Goal: Task Accomplishment & Management: Manage account settings

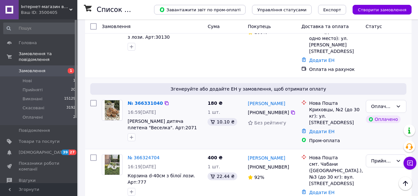
scroll to position [258, 0]
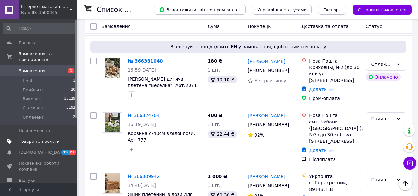
click at [37, 139] on span "Товари та послуги" at bounding box center [39, 142] width 41 height 6
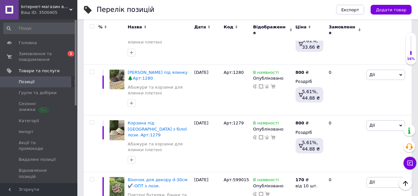
scroll to position [355, 0]
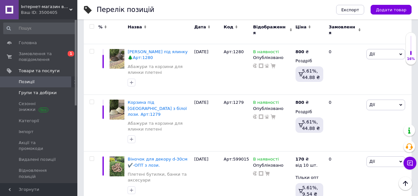
click at [23, 92] on span "Групи та добірки" at bounding box center [38, 93] width 38 height 6
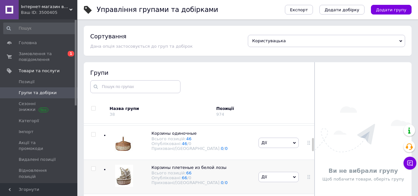
scroll to position [161, 0]
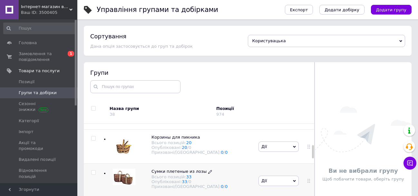
click at [174, 172] on span "Сумки плетеные из лозы" at bounding box center [179, 171] width 55 height 5
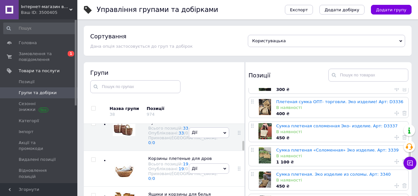
scroll to position [355, 0]
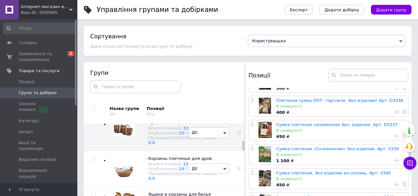
click at [322, 144] on div "Сумка плетеная «Соломенная» Эко изделие. Арт: 3339 В наявності 1 100 ₴" at bounding box center [341, 154] width 131 height 20
click at [322, 146] on link "Сумка плетеная «Соломенная» Эко изделие. Арт: 3339" at bounding box center [337, 148] width 122 height 5
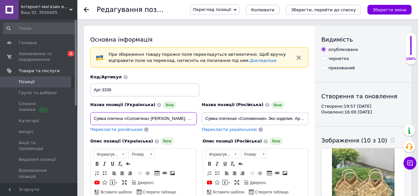
click at [150, 118] on input "Сумка плетена «Солом’яна» [PERSON_NAME]. Арт:3339" at bounding box center [143, 118] width 107 height 13
click at [116, 120] on input "[PERSON_NAME]. Арт:3339" at bounding box center [143, 118] width 107 height 13
click at [130, 118] on input "Набір сумок для ФлористикиАрт:3339" at bounding box center [143, 118] width 107 height 13
click at [150, 118] on input "Набір сумок для флористикиАрт:3339" at bounding box center [143, 118] width 107 height 13
type input "Набір сумок для флористики. Арт:3339"
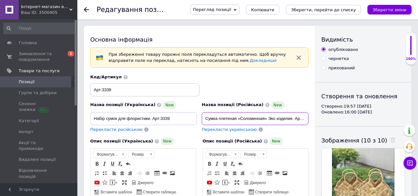
click at [302, 117] on input "Сумка плетеная «Соломенная» Эко изделие. Арт: 3339" at bounding box center [255, 118] width 107 height 13
click at [280, 118] on input "Сумк: 3339" at bounding box center [255, 118] width 107 height 13
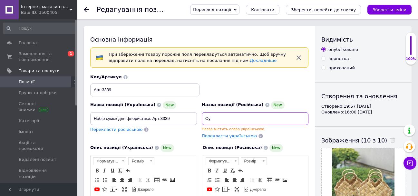
type input "С"
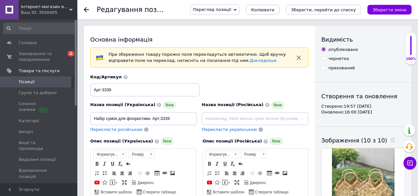
click at [222, 128] on span "Перекласти українською" at bounding box center [229, 129] width 55 height 5
click at [222, 132] on div "Перекласти українською" at bounding box center [229, 129] width 56 height 7
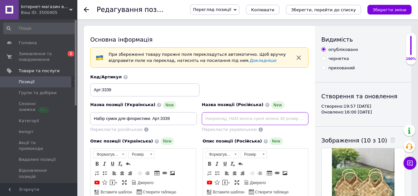
click at [237, 116] on input at bounding box center [255, 118] width 107 height 13
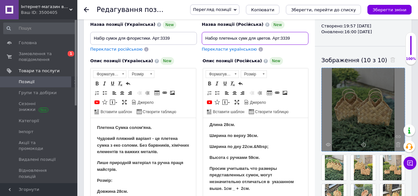
scroll to position [129, 0]
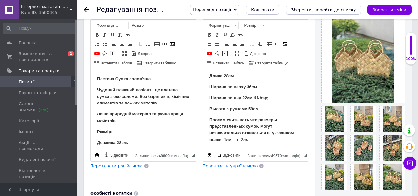
type input "Набор плетеных сумк для цветов. Арт:3339"
click at [265, 142] on p "Просим учитывать что размеры представленных сумок, могут незначительно отличать…" at bounding box center [255, 130] width 93 height 27
click at [144, 142] on p "Довжина 28см." at bounding box center [143, 143] width 93 height 7
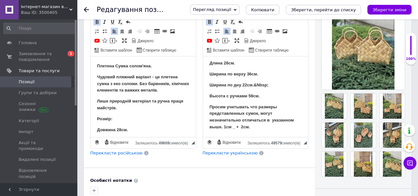
scroll to position [97, 0]
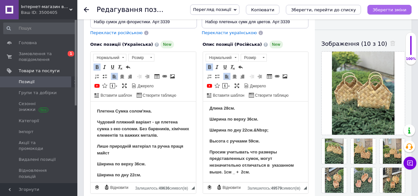
click at [397, 8] on icon "Зберегти зміни" at bounding box center [390, 9] width 34 height 5
click at [85, 9] on use at bounding box center [86, 9] width 5 height 5
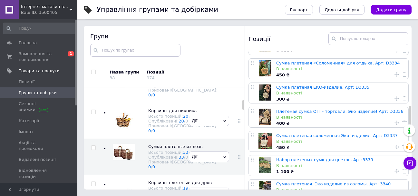
scroll to position [322, 0]
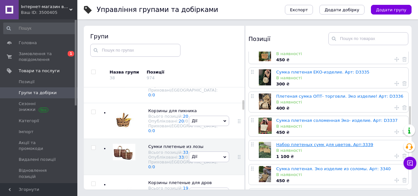
click at [291, 142] on link "Набор плетеных сумк для цветов. Арт:3339" at bounding box center [324, 144] width 97 height 5
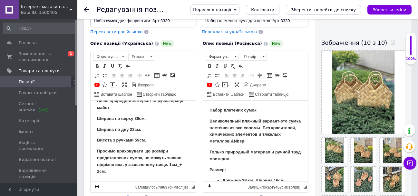
scroll to position [97, 0]
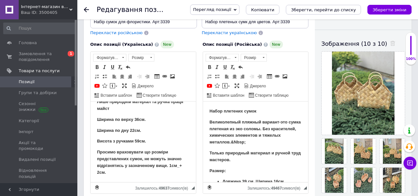
click at [85, 9] on use at bounding box center [86, 9] width 5 height 5
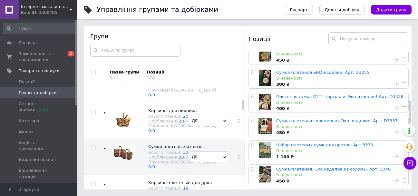
scroll to position [322, 0]
click at [299, 142] on link "Набор плетеных сумк для цветов. Арт:3339" at bounding box center [324, 144] width 97 height 5
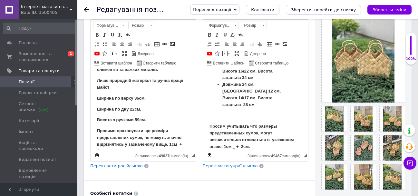
scroll to position [44, 0]
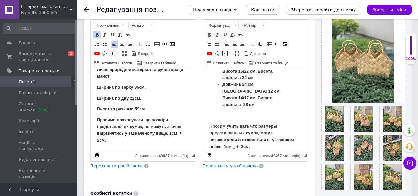
click at [133, 137] on p "Просимо враховувати що розміри представлених сумок, не можуть значно відрізняти…" at bounding box center [143, 130] width 93 height 27
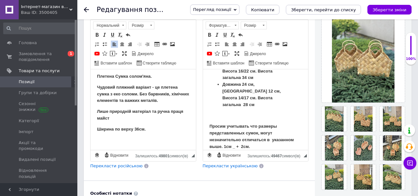
scroll to position [0, 0]
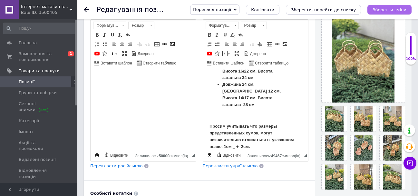
click at [376, 8] on button "Зберегти зміни" at bounding box center [389, 10] width 44 height 10
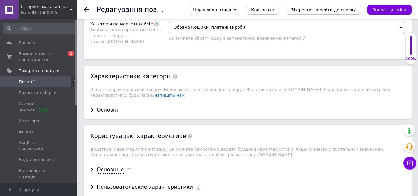
scroll to position [645, 0]
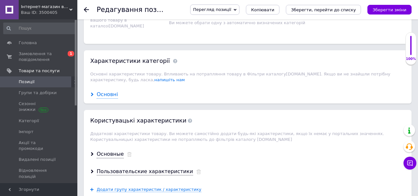
click at [109, 91] on div "Основні" at bounding box center [107, 94] width 21 height 7
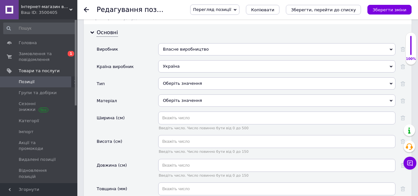
scroll to position [709, 0]
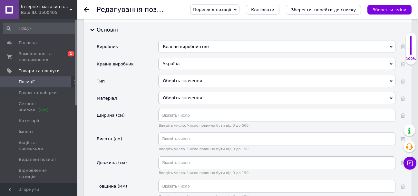
click at [223, 93] on div "Оберіть значення" at bounding box center [276, 98] width 237 height 12
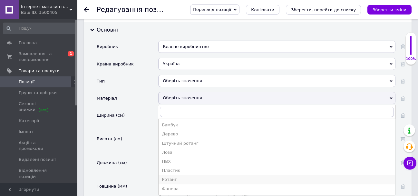
click at [171, 177] on div "Ротанг" at bounding box center [277, 180] width 230 height 6
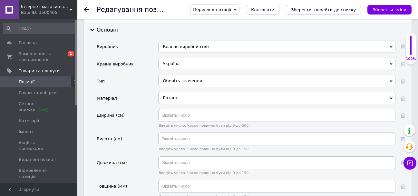
click at [218, 75] on div "Оберіть значення" at bounding box center [276, 81] width 237 height 12
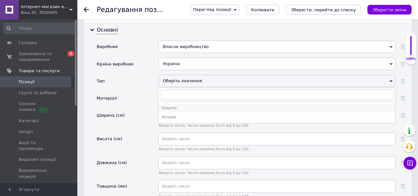
click at [204, 105] on div "Кашпо" at bounding box center [277, 108] width 230 height 6
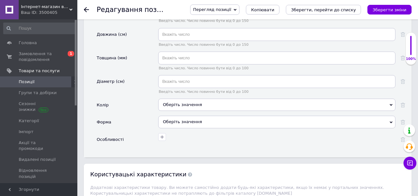
scroll to position [838, 0]
click at [193, 100] on div "Оберіть значення" at bounding box center [276, 104] width 237 height 12
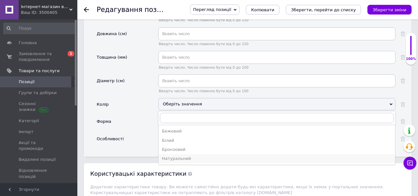
click at [191, 156] on div "Натуральний" at bounding box center [277, 159] width 230 height 6
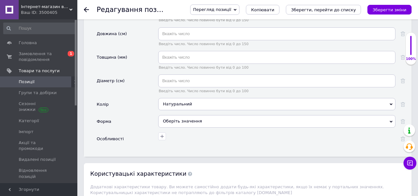
click at [177, 116] on div "Оберіть значення" at bounding box center [276, 121] width 237 height 12
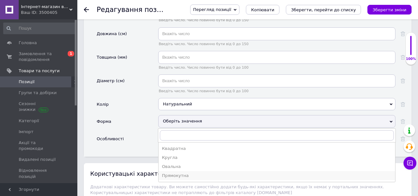
click at [183, 173] on div "Прямокутна" at bounding box center [277, 176] width 230 height 6
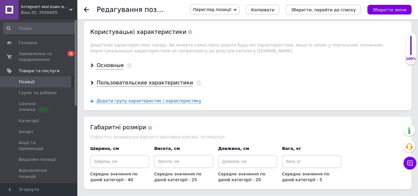
scroll to position [999, 0]
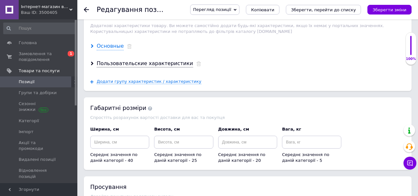
click at [114, 43] on div "Основные" at bounding box center [110, 46] width 27 height 7
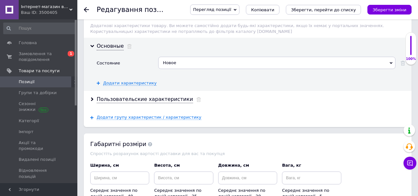
click at [191, 58] on div "Новое" at bounding box center [276, 63] width 237 height 12
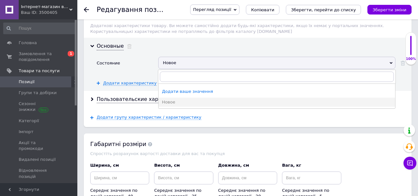
click at [140, 72] on div "Состояние Новое Додати ваше значення Новое Додати характеристику" at bounding box center [251, 71] width 308 height 29
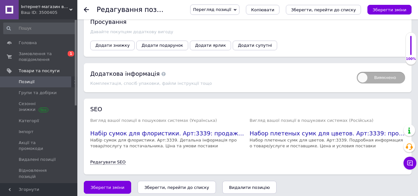
scroll to position [1203, 0]
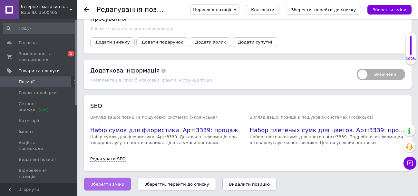
click at [112, 182] on span "Зберегти зміни" at bounding box center [108, 184] width 34 height 5
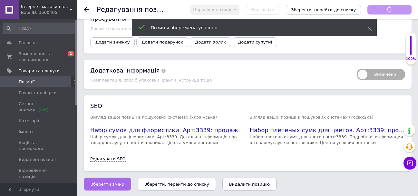
scroll to position [50, 0]
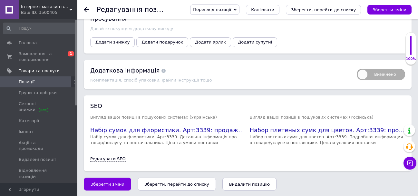
click at [89, 9] on div at bounding box center [90, 9] width 13 height 19
click at [109, 180] on button "Зберегти зміни" at bounding box center [107, 184] width 47 height 13
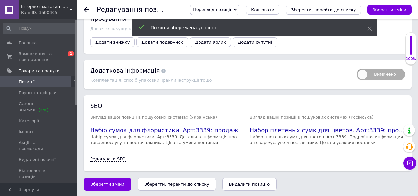
click at [85, 7] on icon at bounding box center [86, 9] width 5 height 5
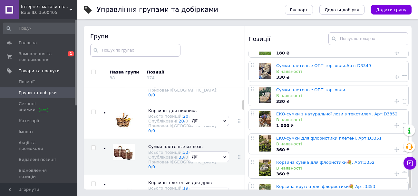
scroll to position [679, 0]
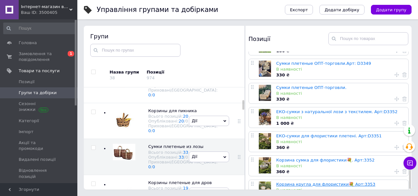
click at [289, 182] on link "Корзина кругла для флористики💐 Арт:3353" at bounding box center [325, 184] width 99 height 5
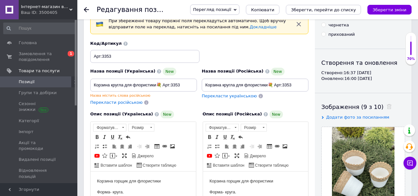
scroll to position [32, 0]
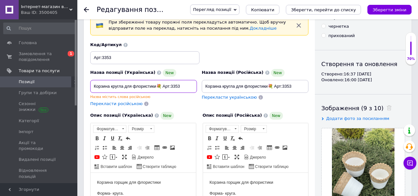
click at [139, 88] on input "Корзина кругла для флористики💐 Арт:3353" at bounding box center [143, 86] width 107 height 13
click at [156, 86] on input "Корзина кругла для флористики💐 Арт:3353" at bounding box center [143, 86] width 107 height 13
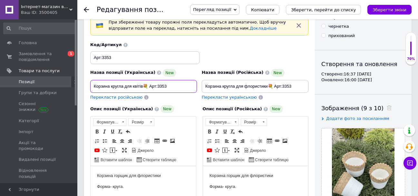
type input "Корзина кругла для квітів💐 Арт:3353"
click at [187, 117] on span "Панель інструментів редактора Форматування Форматування Розмір Розмір Жирний Сп…" at bounding box center [143, 141] width 105 height 50
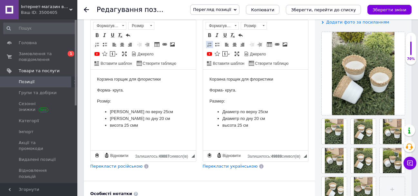
scroll to position [129, 0]
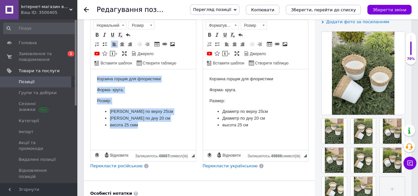
drag, startPoint x: 92, startPoint y: 76, endPoint x: 160, endPoint y: 103, distance: 73.2
click at [170, 124] on html "Корзина горщик для флористики Форма- круга. Розмір: [PERSON_NAME] по верху 25см…" at bounding box center [143, 102] width 105 height 66
click at [94, 34] on span at bounding box center [96, 34] width 5 height 5
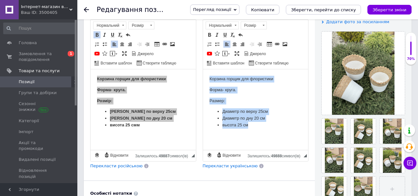
drag, startPoint x: 206, startPoint y: 74, endPoint x: 247, endPoint y: 79, distance: 40.9
click at [283, 129] on html "Корзина горщик для флористики Форма- круга. Размер: Диаметр по верху 25см Диаме…" at bounding box center [255, 102] width 105 height 66
click at [209, 35] on span at bounding box center [209, 34] width 5 height 5
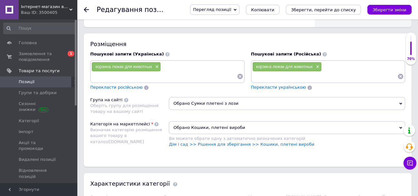
scroll to position [484, 0]
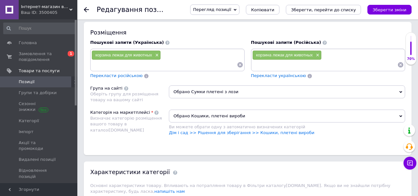
click at [142, 70] on input at bounding box center [164, 65] width 145 height 10
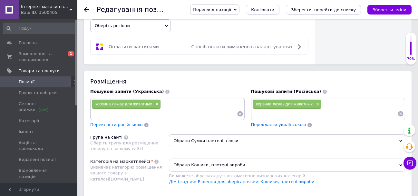
scroll to position [451, 0]
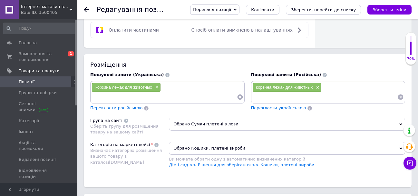
click at [287, 102] on input at bounding box center [324, 97] width 145 height 10
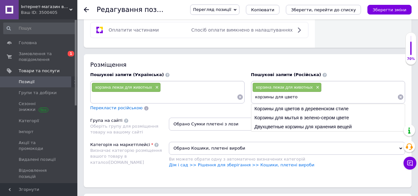
type input "корзины для цветов"
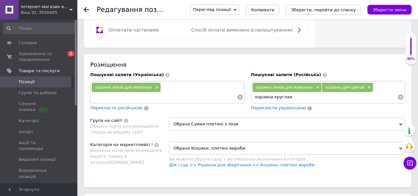
type input "корзина круглая"
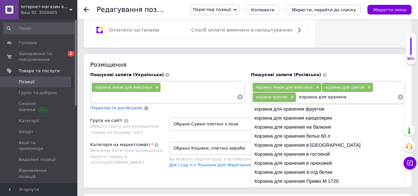
type input "корзина для хранения"
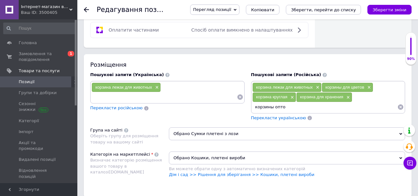
type input "корзины оптом"
type input "корзины не дорого"
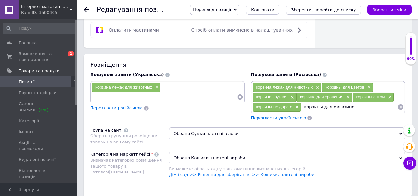
type input "корзины для магазинов"
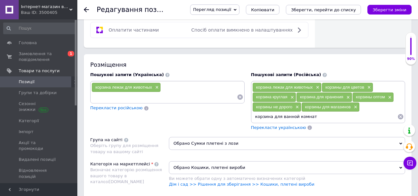
type input "корзина для ванной комнаты"
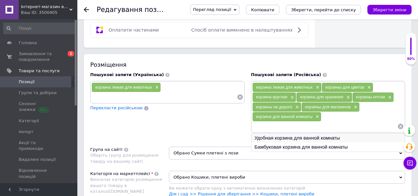
click at [339, 142] on li "Удобная корзина для ванной комнаты" at bounding box center [328, 137] width 154 height 9
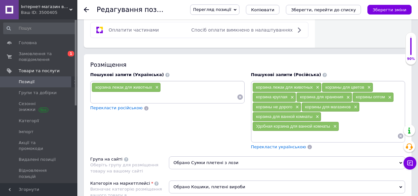
click at [293, 141] on input at bounding box center [324, 136] width 145 height 10
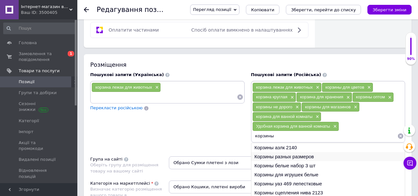
type input "корзины"
click at [304, 161] on li "Корзины разных размеров" at bounding box center [328, 156] width 154 height 9
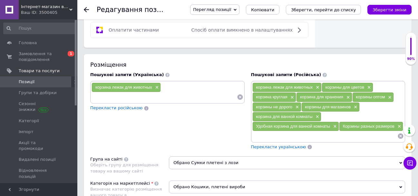
click at [288, 141] on input at bounding box center [324, 136] width 145 height 10
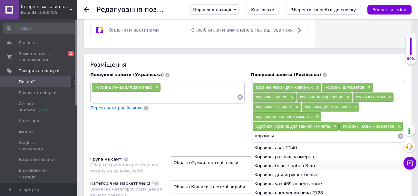
type input "корзины"
click at [318, 170] on li "Корзины белые набор 3 шт" at bounding box center [328, 165] width 154 height 9
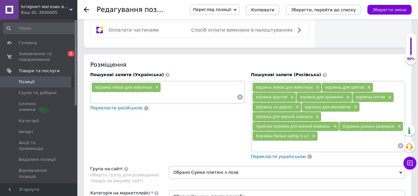
click at [272, 159] on span "Перекласти українською" at bounding box center [278, 156] width 55 height 5
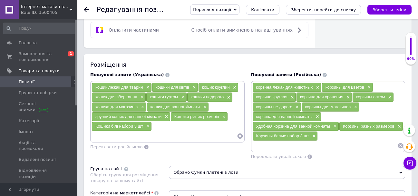
click at [342, 151] on input at bounding box center [324, 146] width 145 height 10
type input "опт"
type input "оптом"
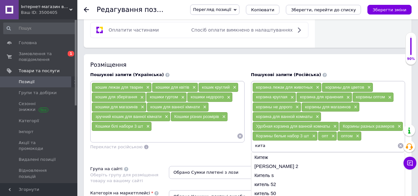
type input "[GEOGRAPHIC_DATA]"
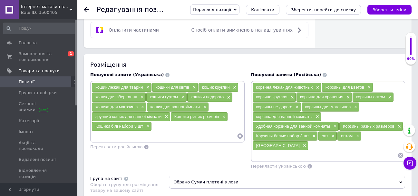
click at [156, 135] on div "кошик лежак для тварин × кошики для квітів × кошик круглий × кошик для зберіган…" at bounding box center [168, 112] width 152 height 58
click at [177, 131] on div "кошик лежак для тварин × кошики для квітів × кошик круглий × кошик для зберіган…" at bounding box center [168, 112] width 152 height 58
click at [196, 135] on div "кошик лежак для тварин × кошики для квітів × кошик круглий × кошик для зберіган…" at bounding box center [168, 112] width 152 height 58
click at [221, 140] on input at bounding box center [164, 136] width 145 height 10
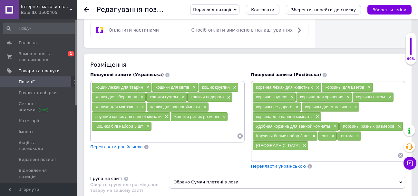
click at [177, 136] on div "кошик лежак для тварин × кошики для квітів × кошик круглий × кошик для зберіган…" at bounding box center [168, 112] width 152 height 58
click at [179, 141] on input at bounding box center [164, 136] width 145 height 10
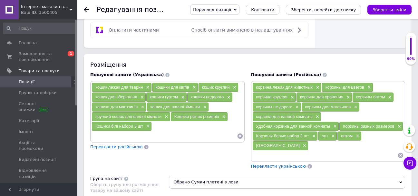
click at [184, 141] on input at bounding box center [164, 136] width 145 height 10
type input "оптом"
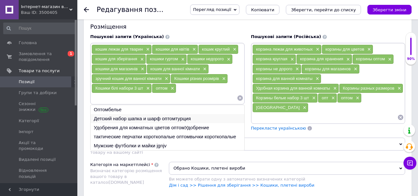
scroll to position [548, 0]
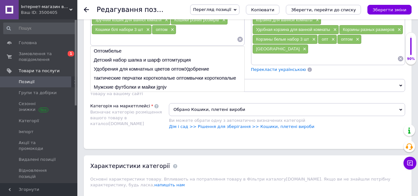
click at [180, 156] on div "Характеристики категорії Основні характеристики товару. Впливають на потраплянн…" at bounding box center [248, 173] width 328 height 36
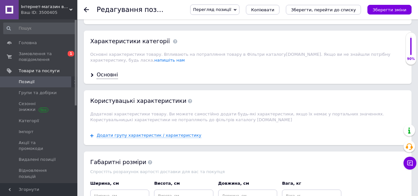
scroll to position [677, 0]
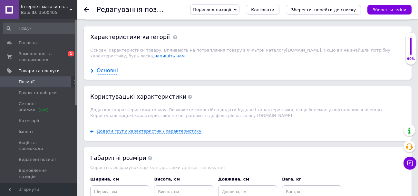
click at [109, 67] on div "Основні" at bounding box center [107, 70] width 21 height 7
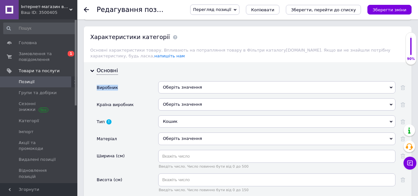
drag, startPoint x: 205, startPoint y: 76, endPoint x: 203, endPoint y: 84, distance: 7.6
click at [203, 84] on div "Основні Виробник Оберіть значення Країна виробник Оберіть значення Тип Кошик Ко…" at bounding box center [248, 194] width 328 height 264
click at [202, 81] on div "Оберіть значення" at bounding box center [276, 87] width 237 height 12
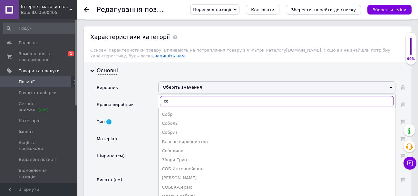
type input "с"
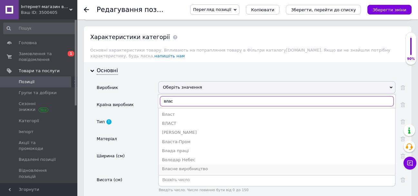
type input "влас"
click at [206, 167] on div "Власне виробництво" at bounding box center [277, 169] width 230 height 6
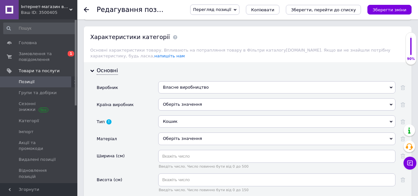
click at [189, 103] on div "Оберіть значення" at bounding box center [276, 104] width 237 height 12
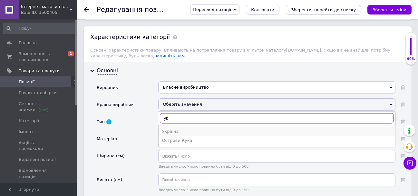
type input "ук"
click at [191, 127] on li "Україна" at bounding box center [277, 131] width 237 height 9
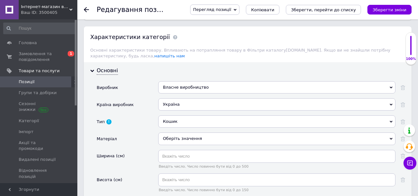
click at [187, 117] on div "Кошик" at bounding box center [276, 121] width 237 height 12
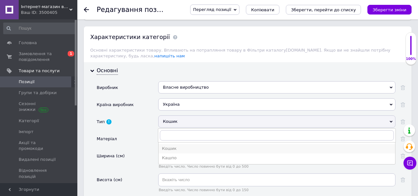
click at [183, 146] on div "Кошик" at bounding box center [277, 149] width 230 height 6
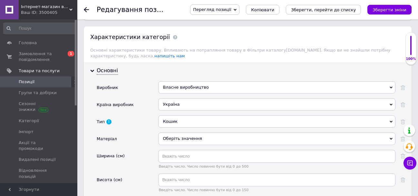
click at [184, 136] on div "Оберіть значення" at bounding box center [276, 138] width 237 height 12
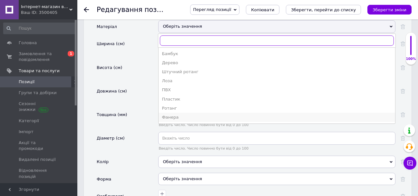
scroll to position [774, 0]
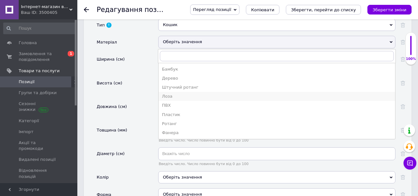
click at [184, 93] on div "Лоза" at bounding box center [277, 96] width 230 height 6
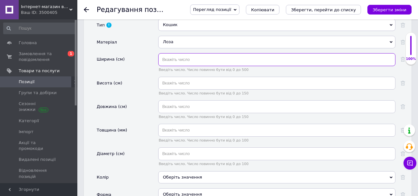
click at [183, 56] on input "text" at bounding box center [276, 59] width 237 height 13
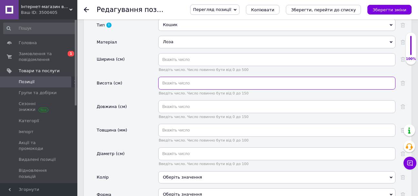
click at [182, 79] on input "text" at bounding box center [276, 83] width 237 height 13
type input "25"
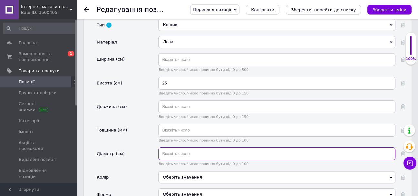
click at [190, 153] on input "text" at bounding box center [276, 153] width 237 height 13
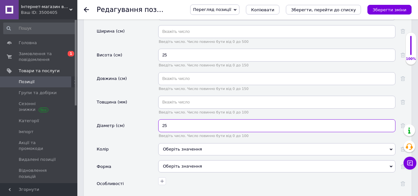
scroll to position [838, 0]
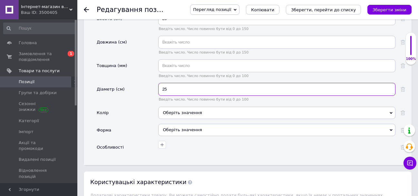
type input "25"
click at [185, 108] on div "Оберіть значення" at bounding box center [276, 113] width 237 height 12
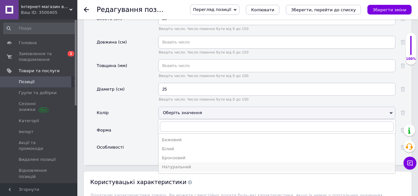
click at [178, 165] on div "Натуральний" at bounding box center [277, 167] width 230 height 6
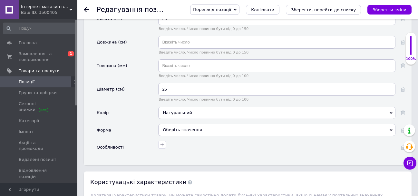
click at [178, 127] on div "Оберіть значення" at bounding box center [276, 130] width 237 height 12
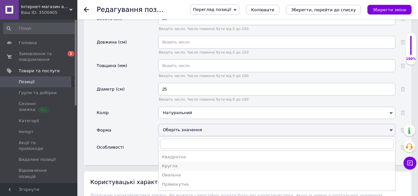
click at [183, 163] on div "Кругла" at bounding box center [277, 166] width 230 height 6
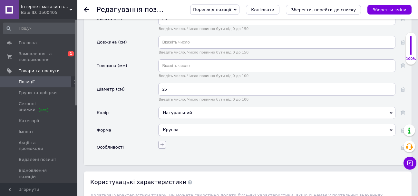
click at [161, 142] on icon "button" at bounding box center [162, 144] width 5 height 5
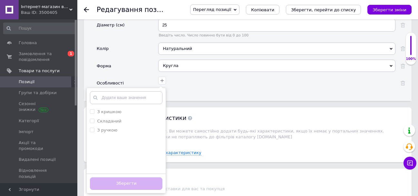
scroll to position [903, 0]
click at [207, 115] on div "Користувацькi характеристики Додаткові характеристики товару. Ви можете самості…" at bounding box center [248, 125] width 328 height 36
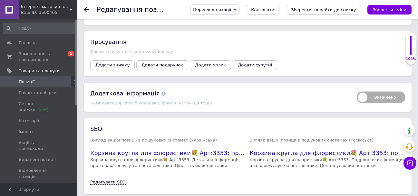
scroll to position [1142, 0]
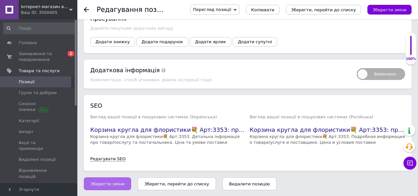
click at [113, 185] on span "Зберегти зміни" at bounding box center [108, 183] width 34 height 5
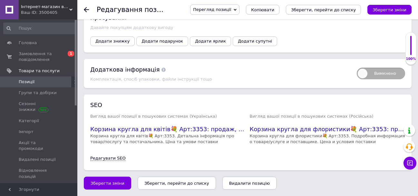
click at [85, 9] on use at bounding box center [86, 9] width 5 height 5
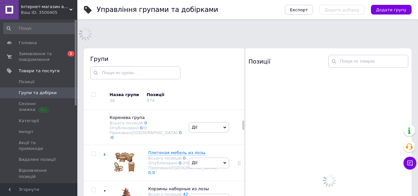
scroll to position [169, 0]
